Goal: Task Accomplishment & Management: Manage account settings

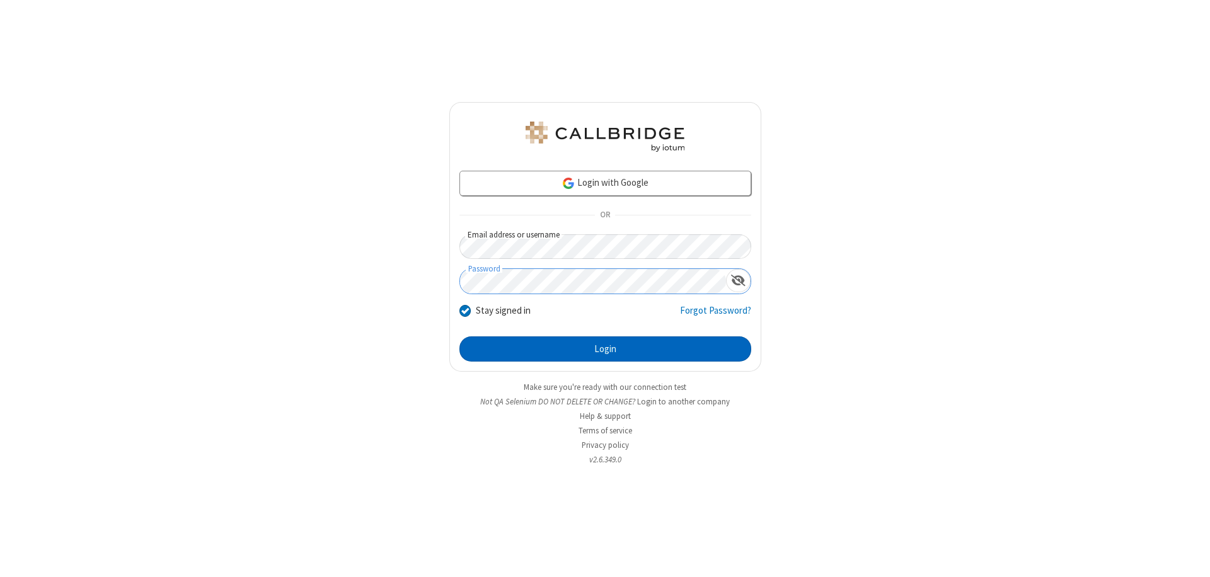
click at [605, 349] on button "Login" at bounding box center [606, 349] width 292 height 25
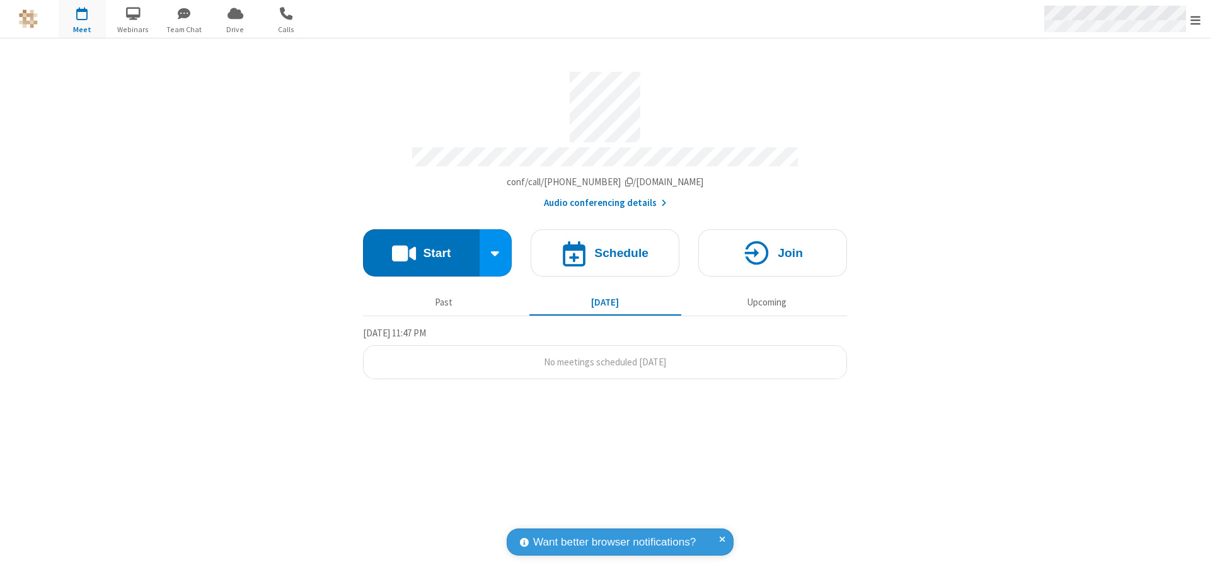
click at [1196, 20] on span "Open menu" at bounding box center [1196, 20] width 10 height 13
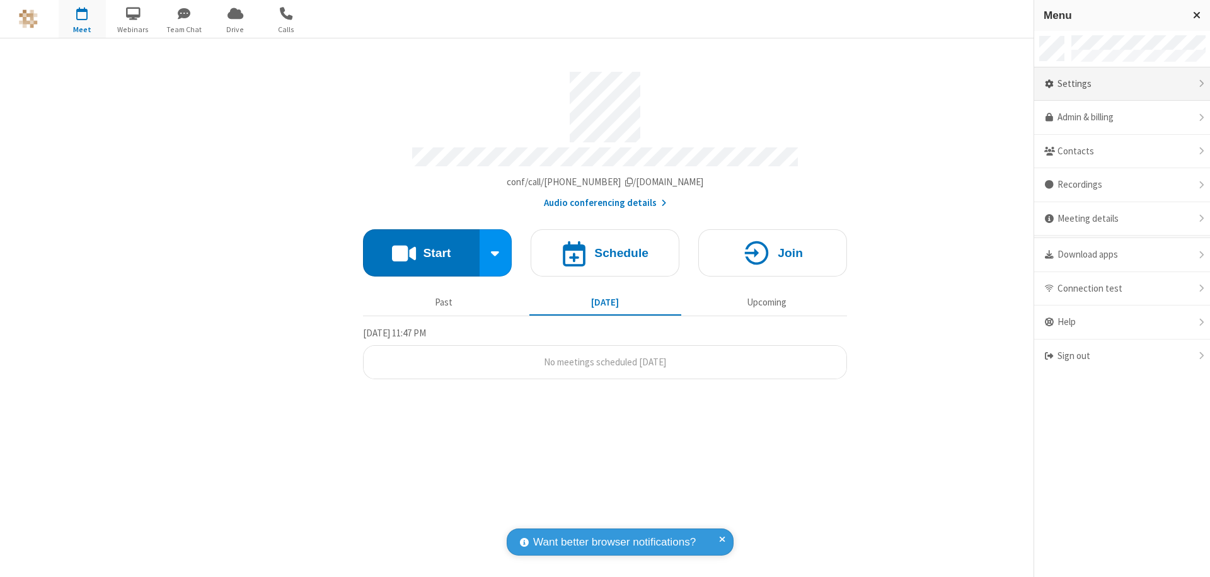
click at [1122, 84] on div "Settings" at bounding box center [1122, 84] width 176 height 34
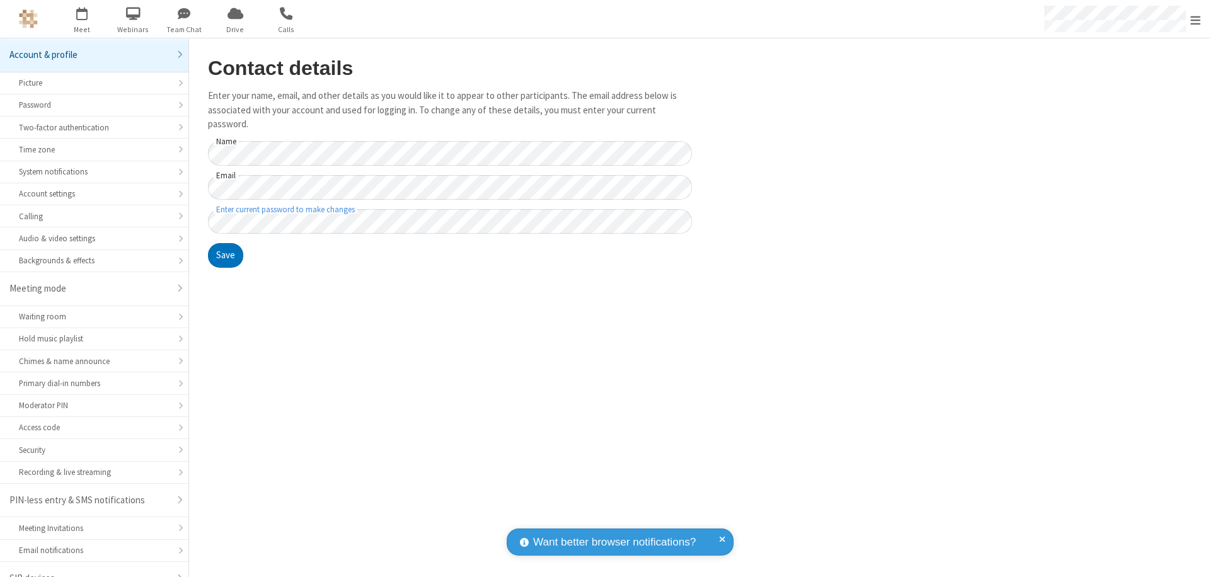
scroll to position [18, 0]
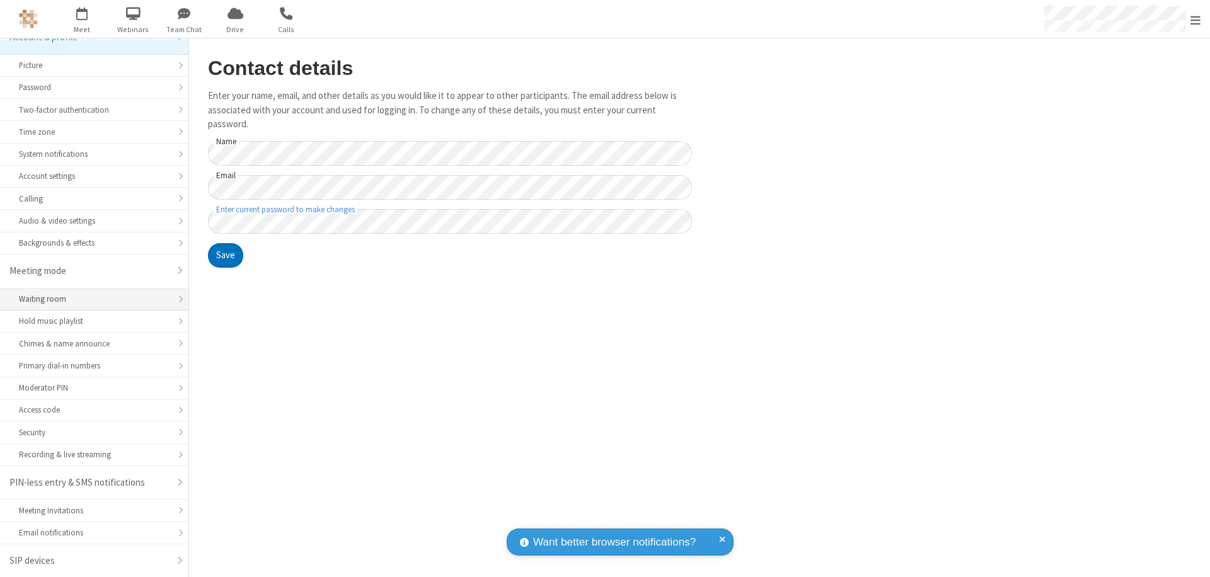
click at [90, 299] on div "Waiting room" at bounding box center [94, 299] width 151 height 12
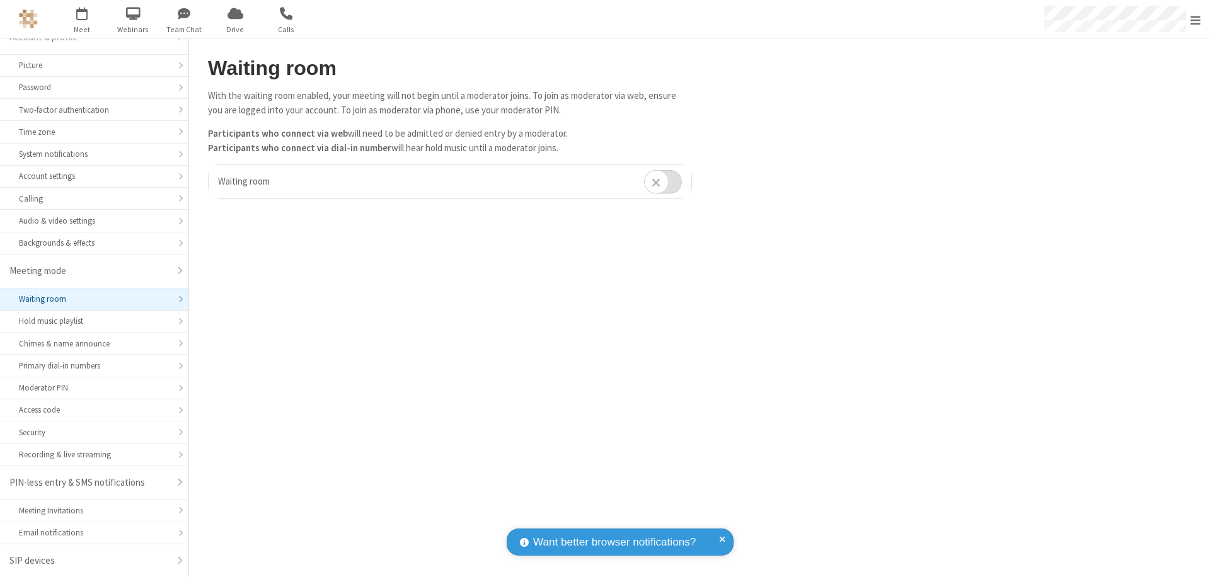
click at [663, 182] on input "checkbox" at bounding box center [663, 182] width 38 height 25
checkbox input "true"
click at [1196, 19] on span "Open menu" at bounding box center [1196, 20] width 10 height 13
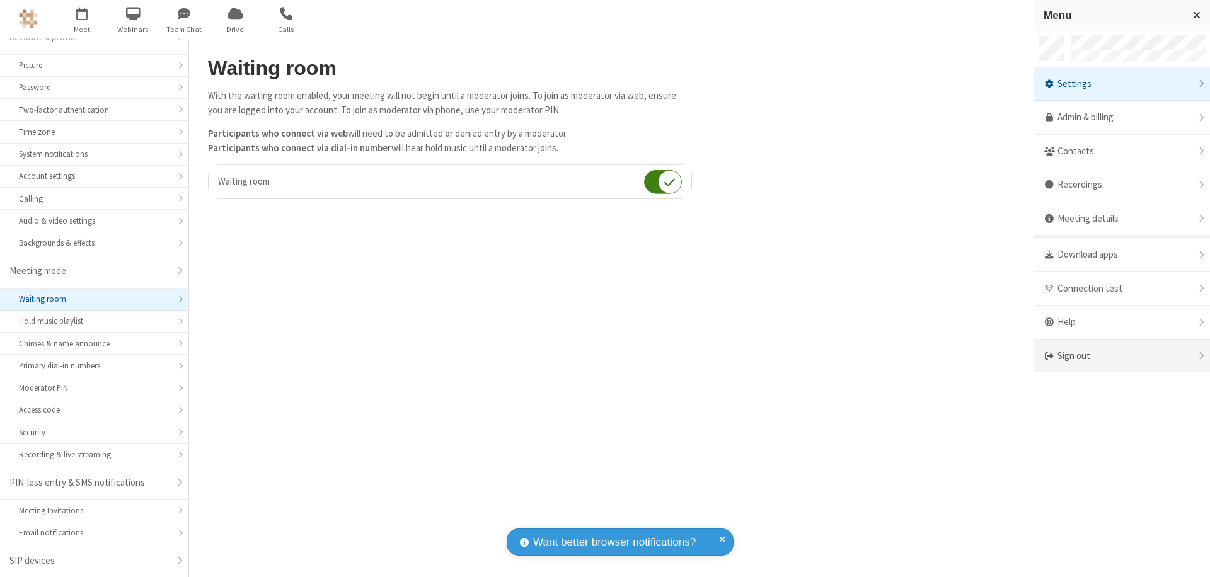
click at [1122, 356] on div "Sign out" at bounding box center [1122, 356] width 176 height 33
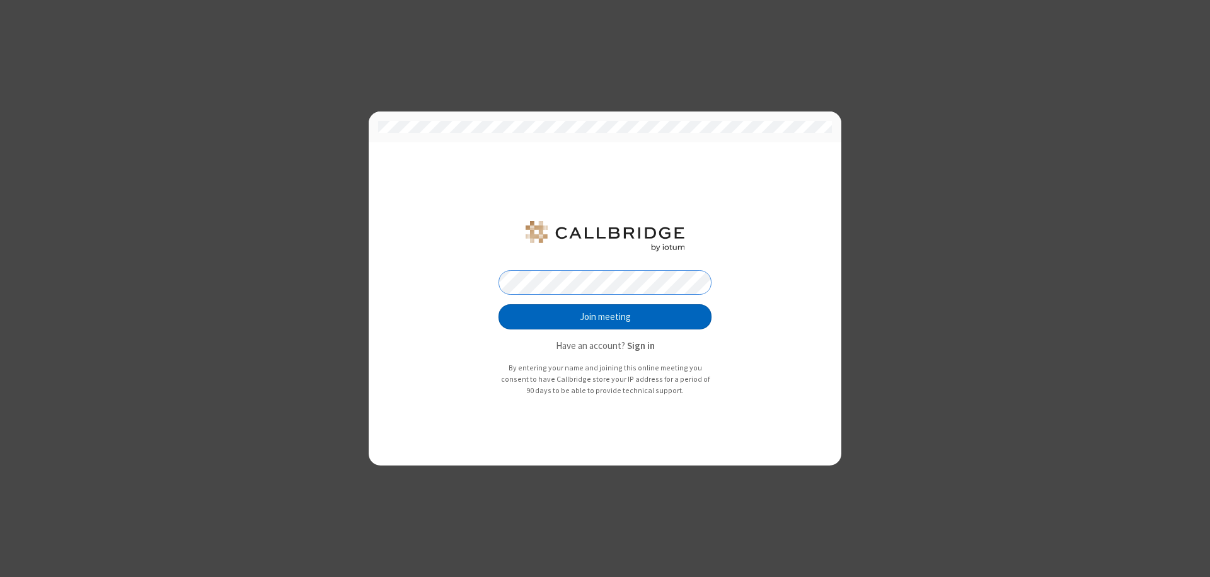
click at [605, 317] on button "Join meeting" at bounding box center [605, 316] width 213 height 25
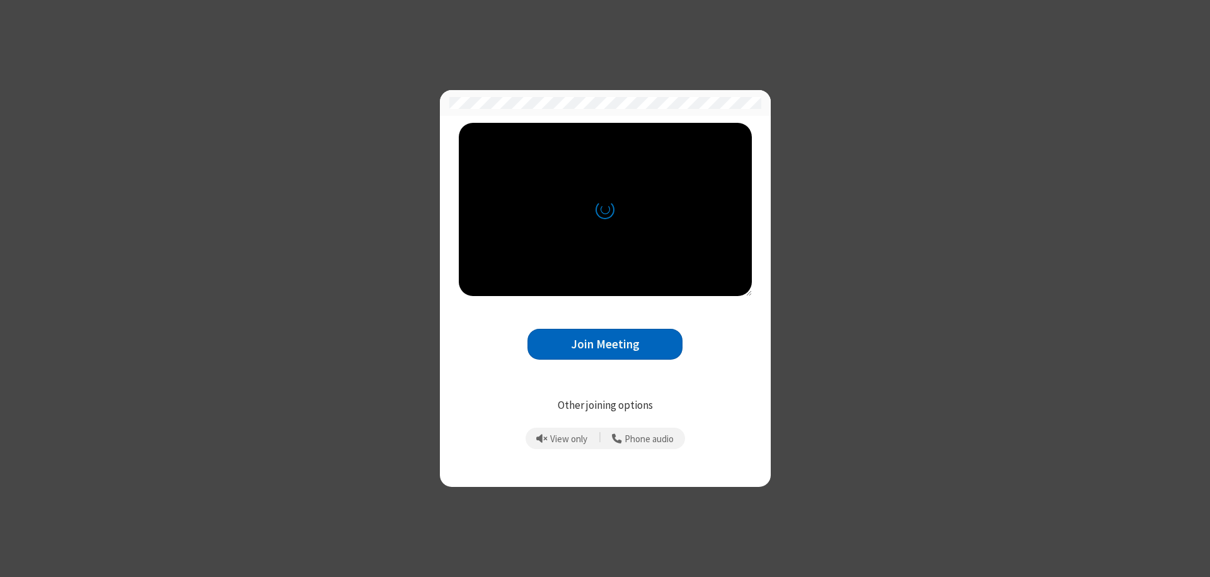
click at [605, 344] on button "Join Meeting" at bounding box center [605, 344] width 155 height 31
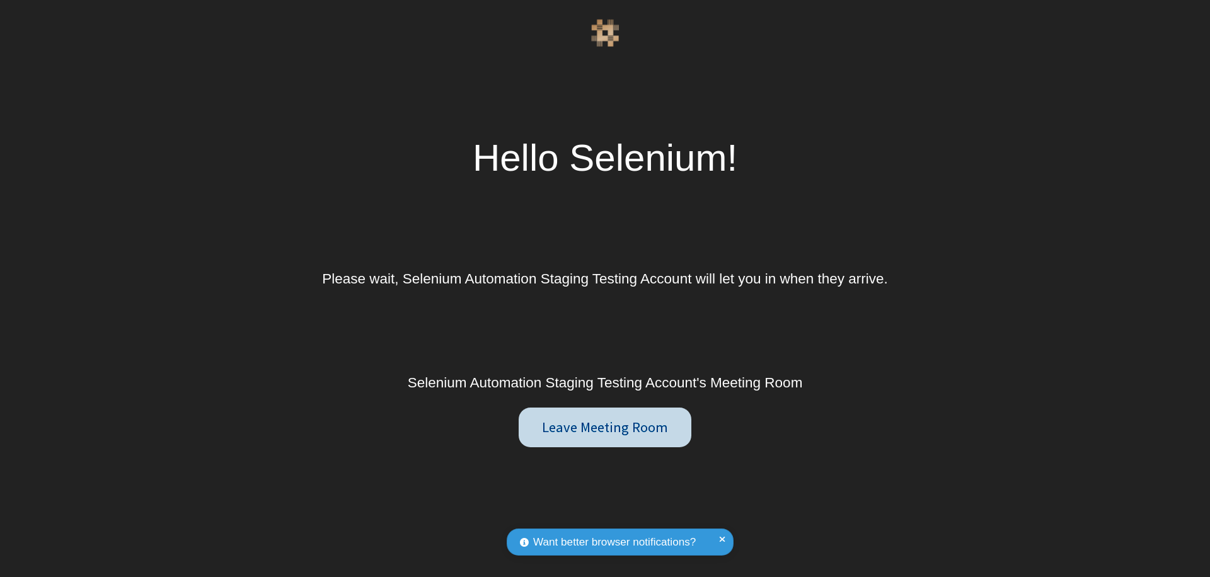
click at [604, 427] on button "Leave Meeting Room" at bounding box center [605, 428] width 172 height 40
